Goal: Navigation & Orientation: Find specific page/section

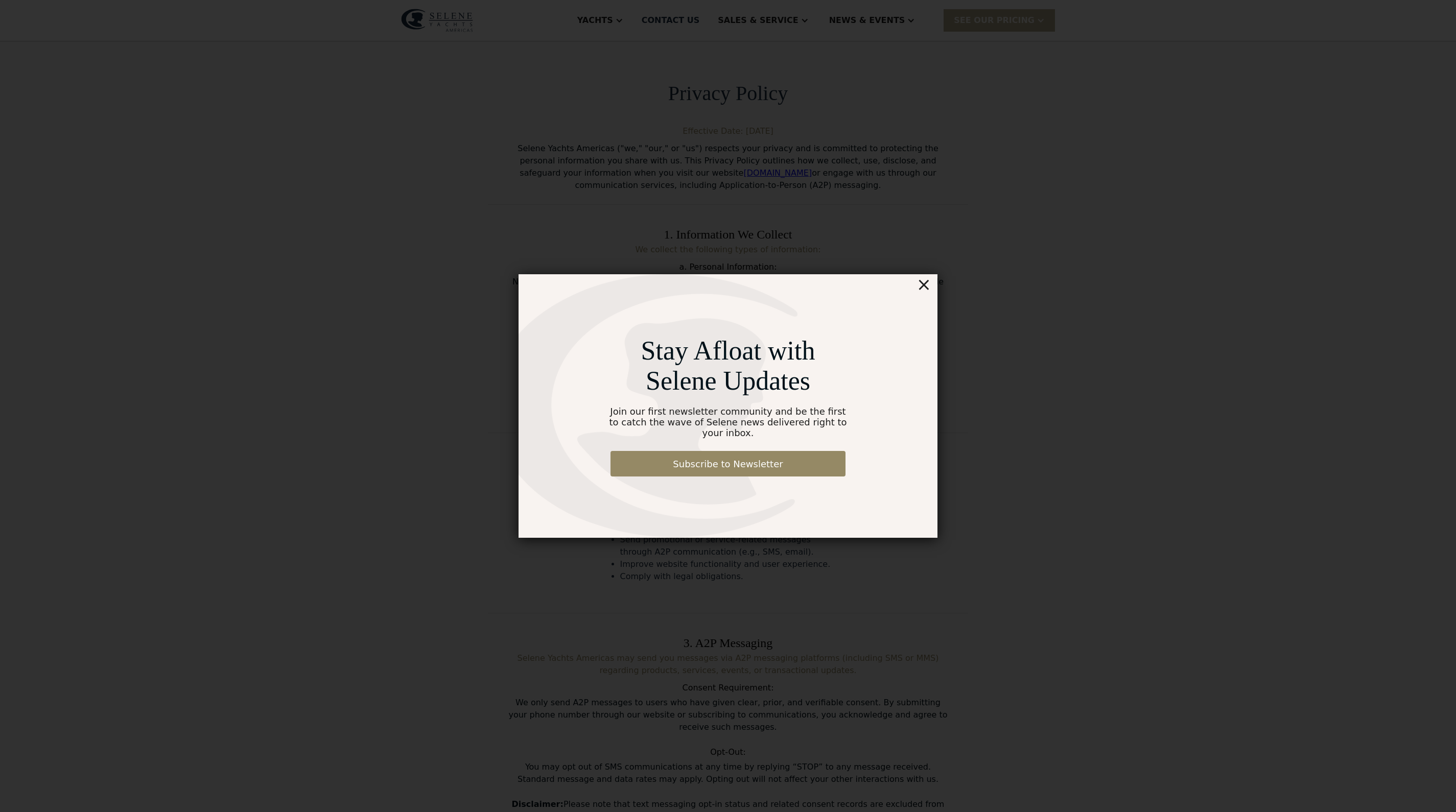
click at [930, 281] on div "×" at bounding box center [924, 284] width 15 height 21
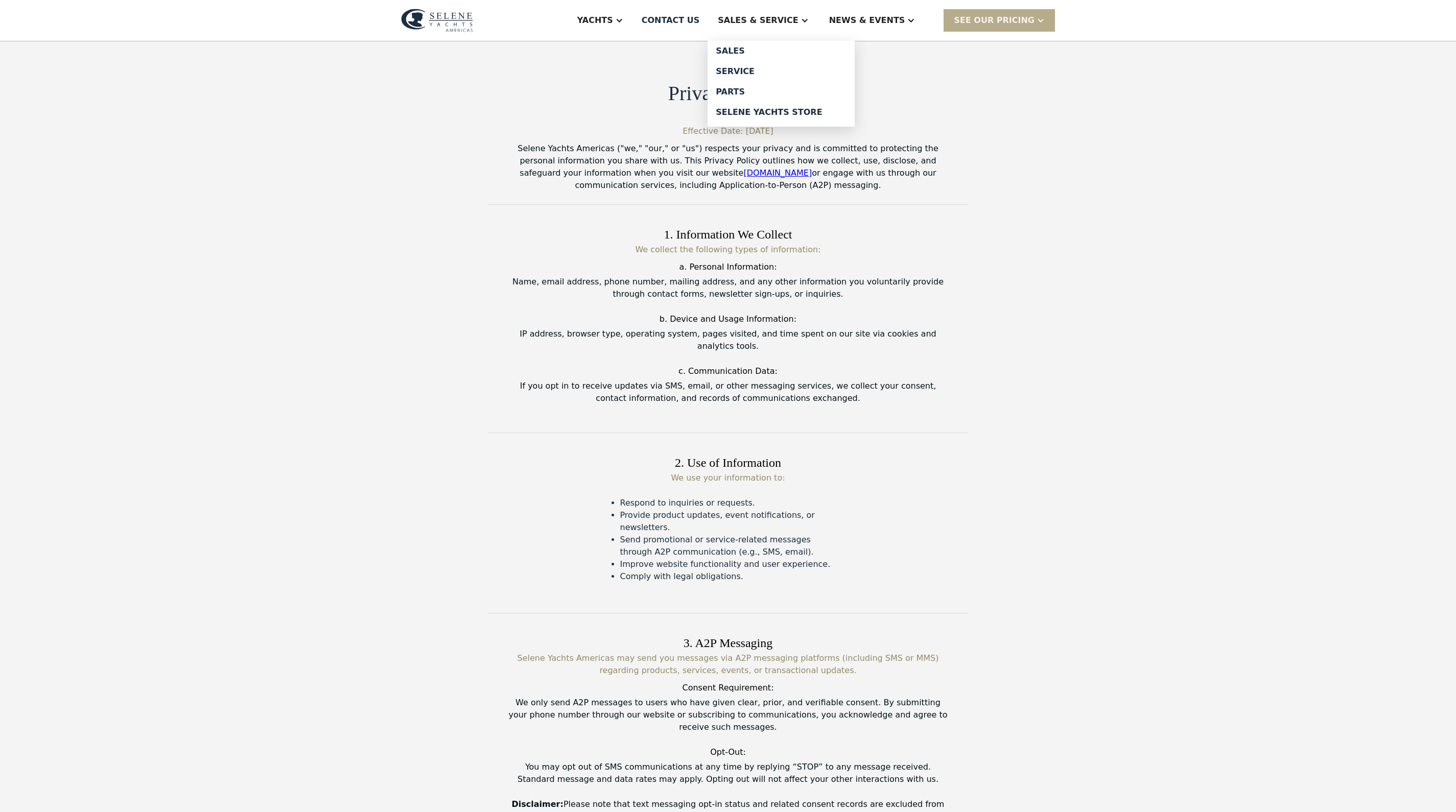
click at [819, 13] on div "Sales & Service" at bounding box center [763, 21] width 111 height 41
click at [798, 26] on div "Sales & Service" at bounding box center [758, 20] width 80 height 12
click at [759, 55] on div "Sales" at bounding box center [781, 51] width 131 height 8
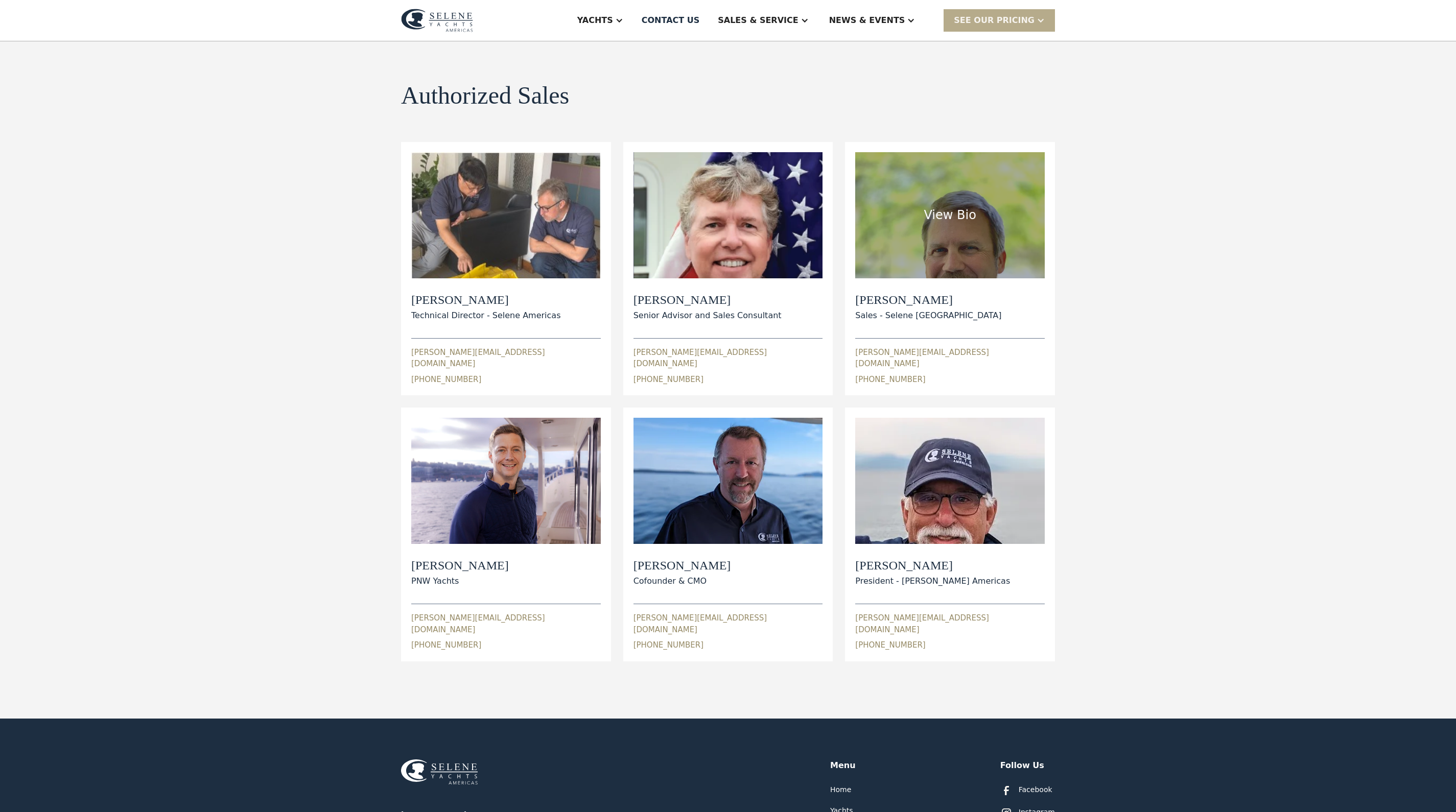
scroll to position [26, 0]
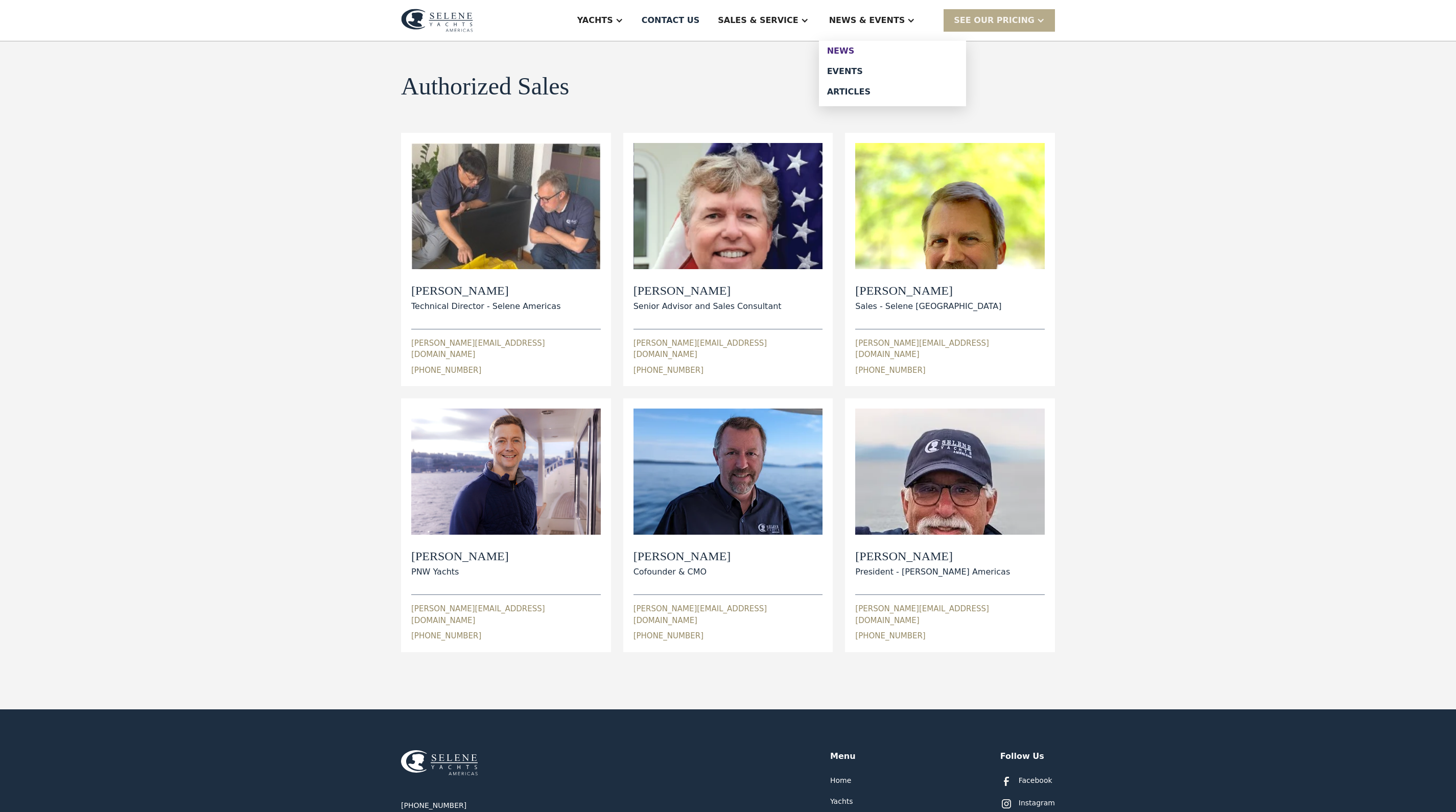
click at [874, 55] on div "News" at bounding box center [893, 51] width 131 height 8
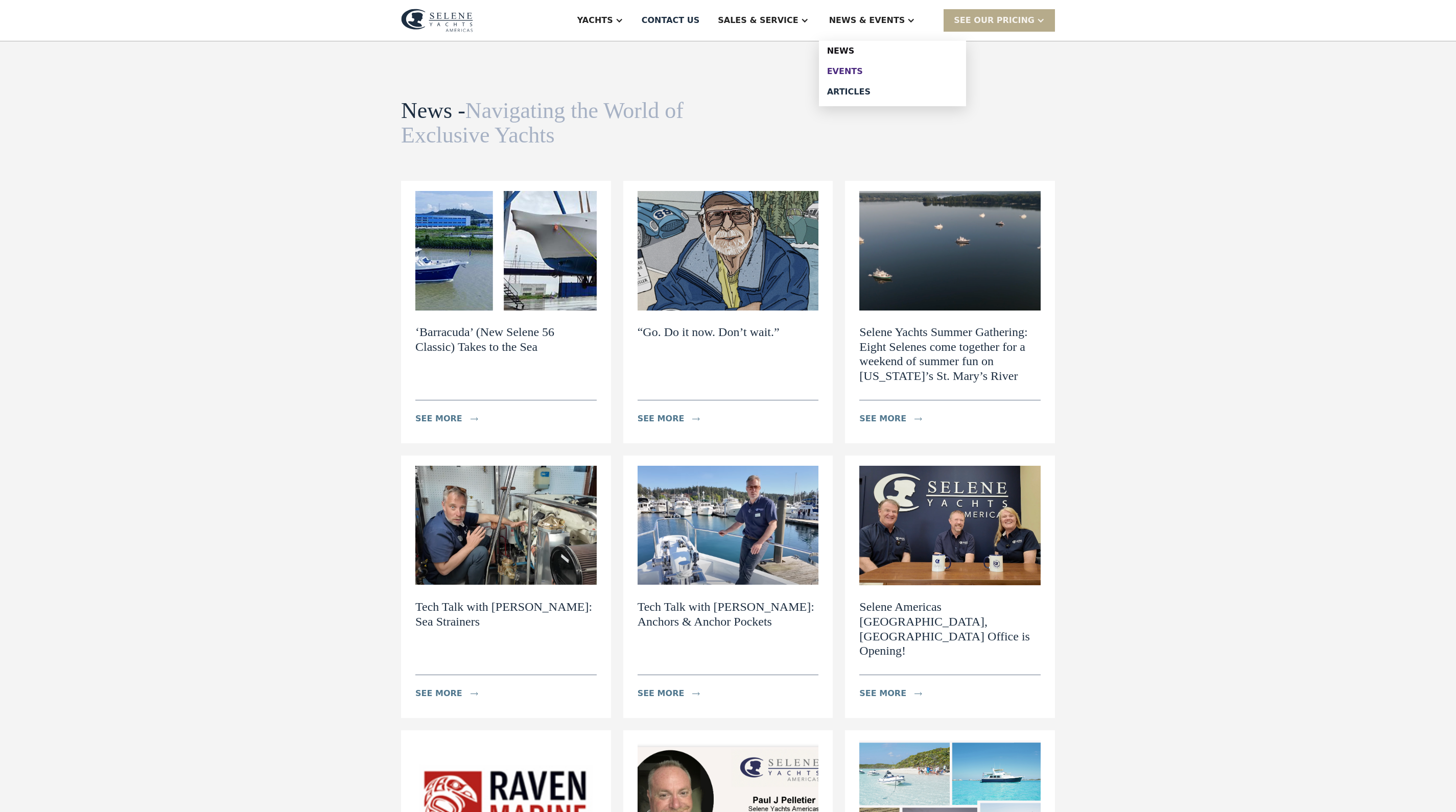
click at [898, 73] on link "Events" at bounding box center [892, 71] width 147 height 21
